Goal: Task Accomplishment & Management: Manage account settings

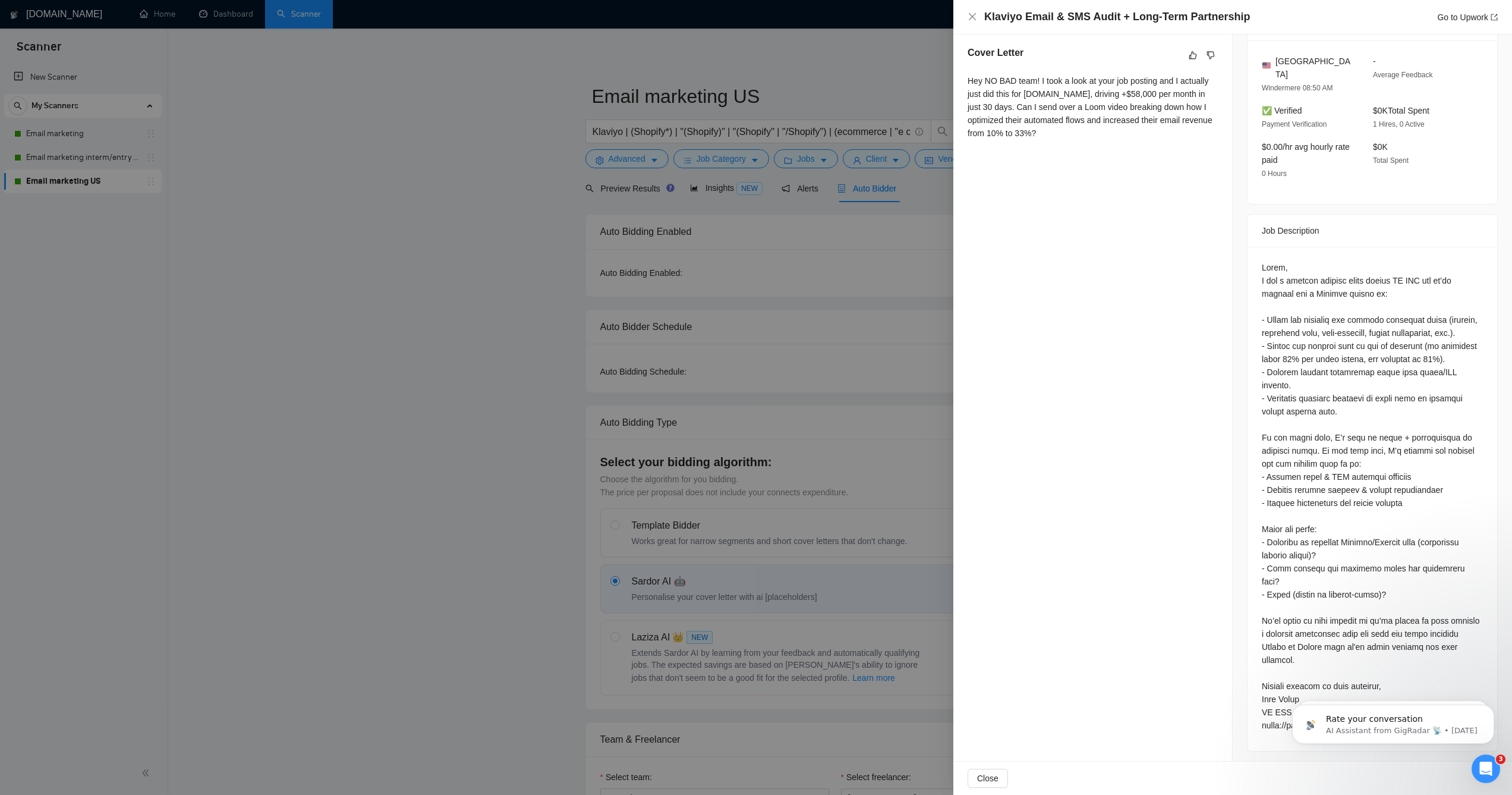
scroll to position [323, 0]
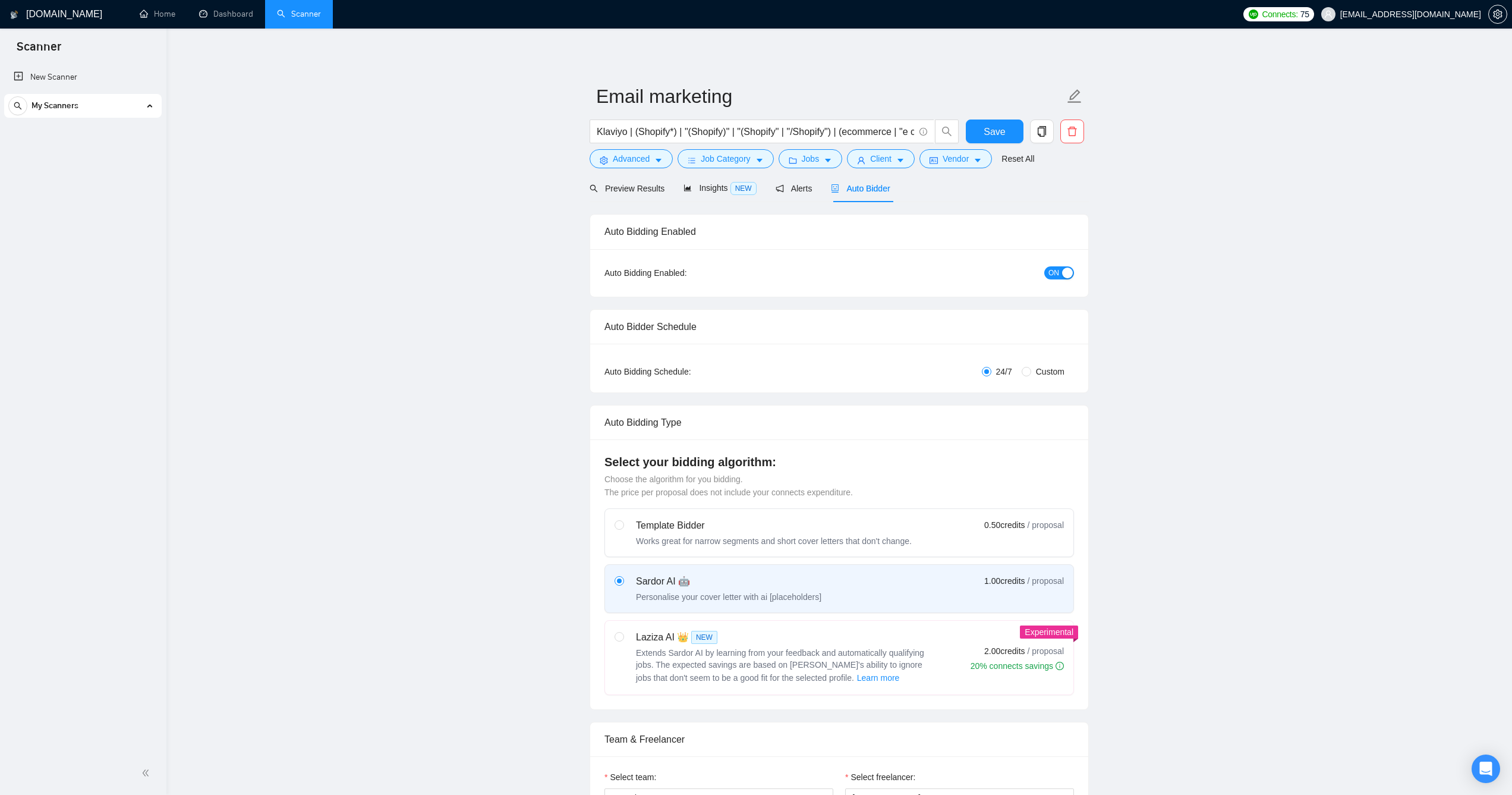
checkbox input "true"
